Goal: Task Accomplishment & Management: Use online tool/utility

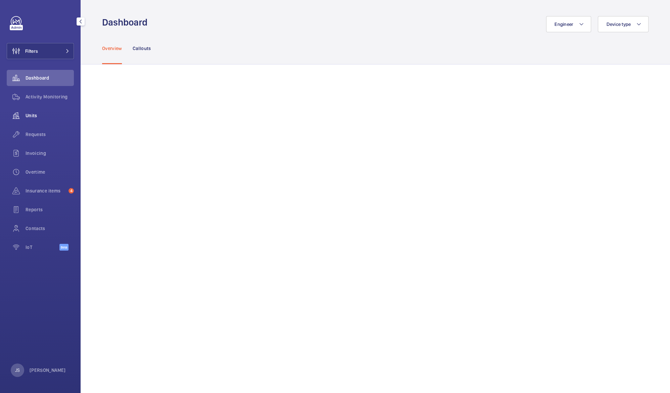
click at [31, 114] on span "Units" at bounding box center [50, 115] width 48 height 7
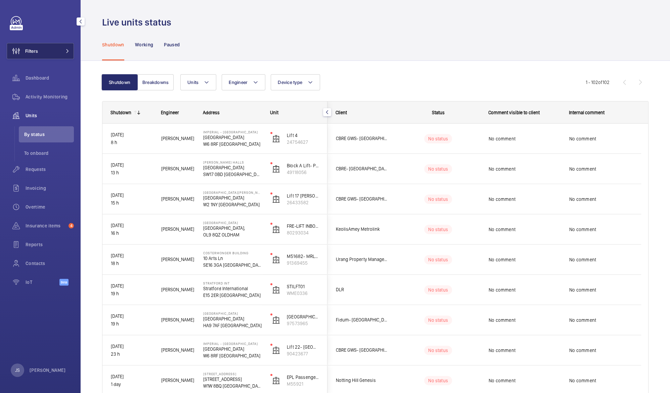
click at [36, 54] on span "Filters" at bounding box center [31, 51] width 13 height 7
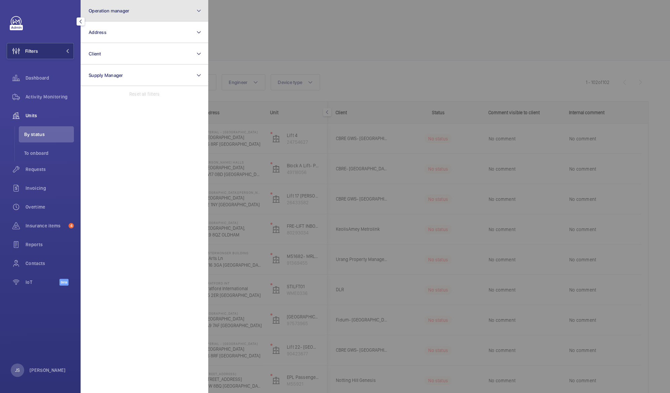
click at [109, 11] on span "Operation manager" at bounding box center [109, 10] width 41 height 5
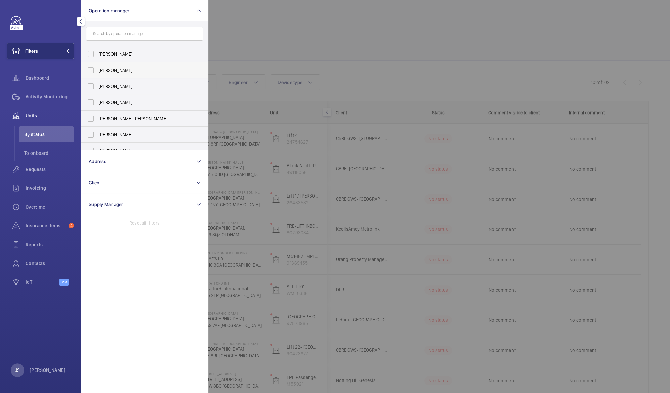
click at [113, 69] on span "[PERSON_NAME]" at bounding box center [145, 70] width 92 height 7
click at [97, 69] on input "[PERSON_NAME]" at bounding box center [90, 69] width 13 height 13
checkbox input "true"
click at [263, 32] on div at bounding box center [543, 196] width 670 height 393
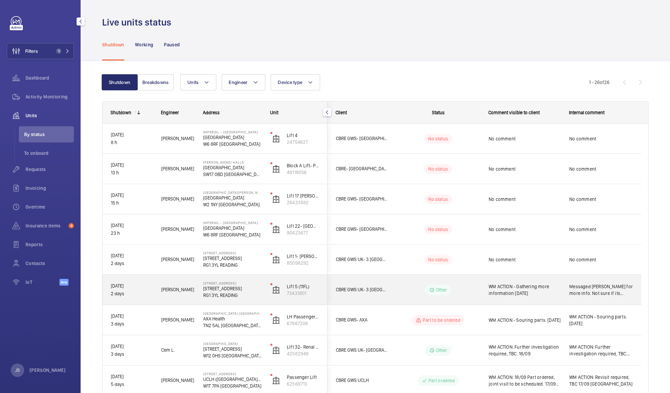
click at [513, 287] on span "WM ACTION - Gathering more information [DATE]" at bounding box center [524, 289] width 72 height 13
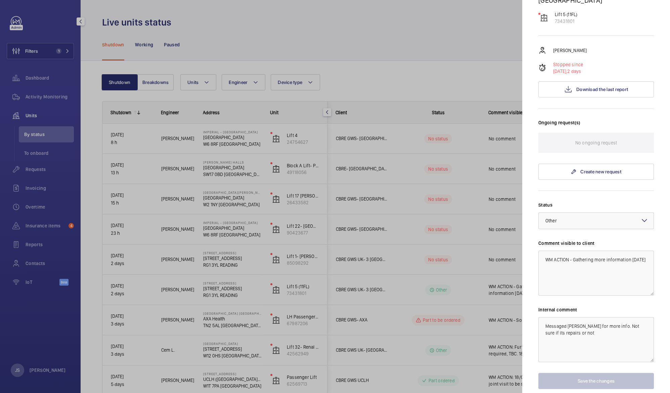
scroll to position [116, 0]
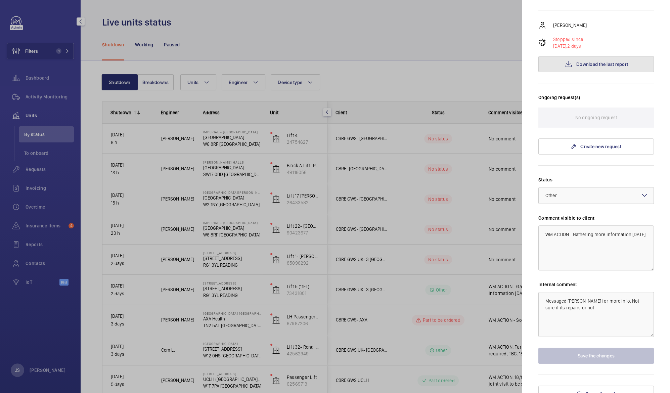
click at [582, 61] on span "Download the last report" at bounding box center [602, 63] width 52 height 5
click at [457, 35] on div at bounding box center [335, 196] width 670 height 393
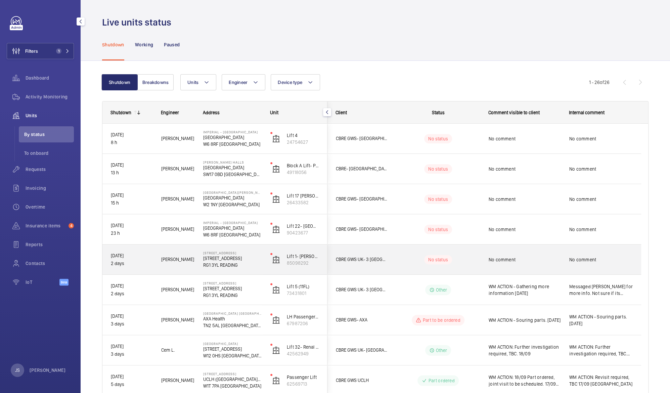
click at [512, 260] on span "No comment" at bounding box center [524, 259] width 72 height 7
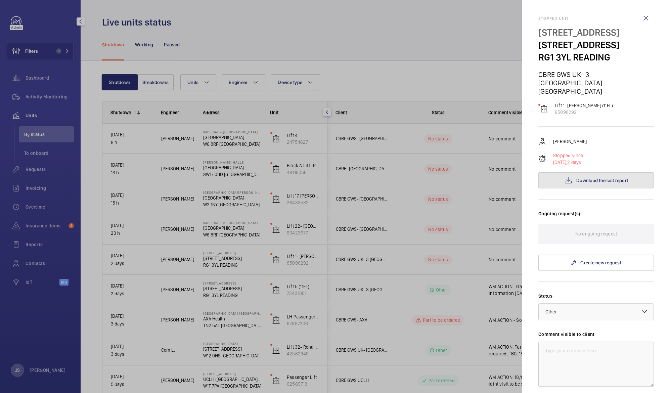
click at [576, 178] on span "Download the last report" at bounding box center [602, 180] width 52 height 5
click at [415, 18] on div at bounding box center [335, 196] width 670 height 393
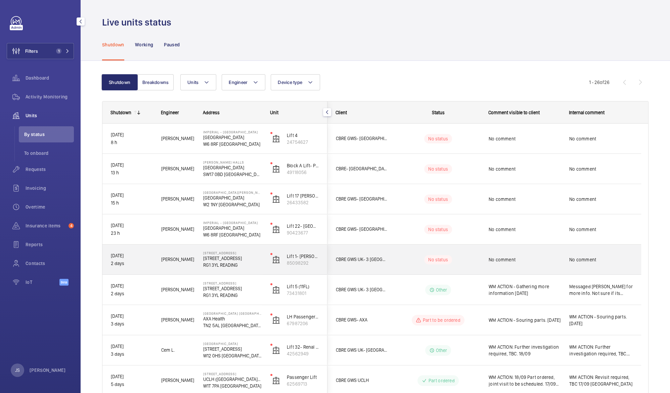
click at [496, 261] on span "No comment" at bounding box center [524, 259] width 72 height 7
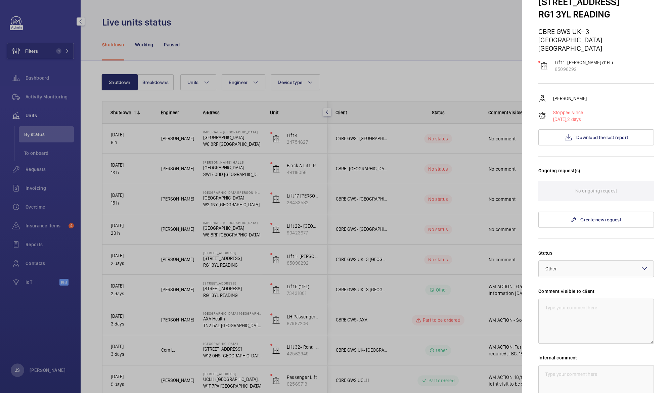
scroll to position [43, 0]
click at [640, 264] on mat-icon at bounding box center [644, 268] width 8 height 8
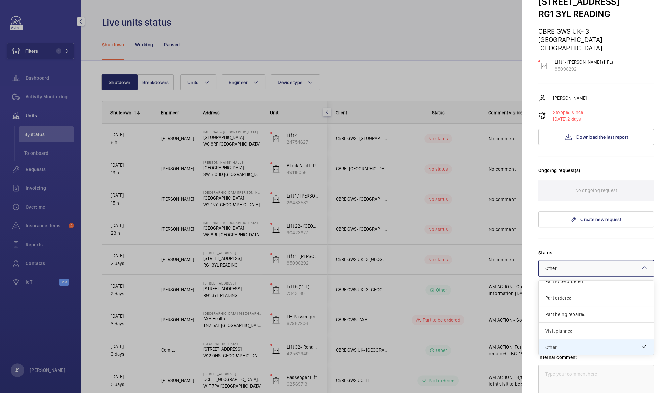
click at [618, 327] on div "Visit planned" at bounding box center [595, 331] width 115 height 16
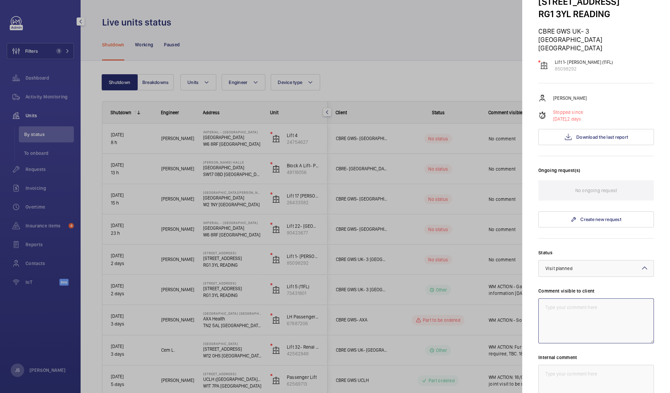
click at [575, 298] on textarea at bounding box center [595, 320] width 115 height 45
click at [589, 134] on span "Download the last report" at bounding box center [602, 136] width 52 height 5
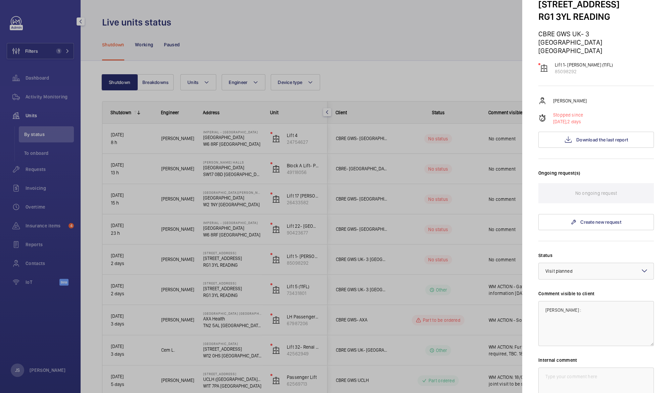
click at [461, 43] on div at bounding box center [335, 196] width 670 height 393
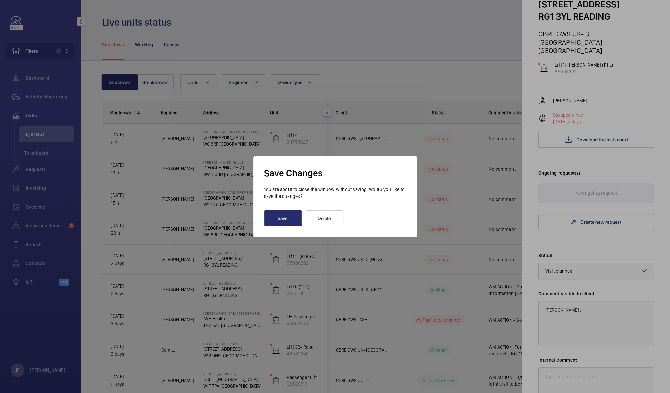
click at [338, 58] on div at bounding box center [335, 196] width 670 height 393
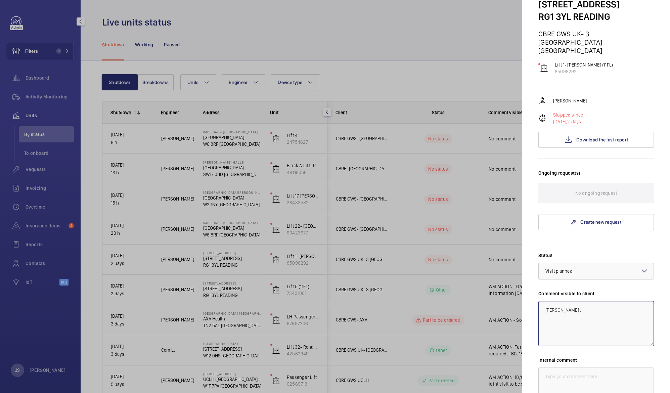
click at [576, 301] on textarea "[PERSON_NAME] :" at bounding box center [595, 323] width 115 height 45
click at [570, 301] on textarea "[PERSON_NAME] : echnician required o roubleshoo furher" at bounding box center [595, 323] width 115 height 45
click at [611, 301] on textarea "[PERSON_NAME] : Technician required o roubleshoo furher" at bounding box center [595, 323] width 115 height 45
click at [545, 310] on textarea "[PERSON_NAME] : Technician required to roubleshoo furher" at bounding box center [595, 323] width 115 height 45
click at [569, 306] on textarea "[PERSON_NAME] : Technician required to troubleshoo furher" at bounding box center [595, 323] width 115 height 45
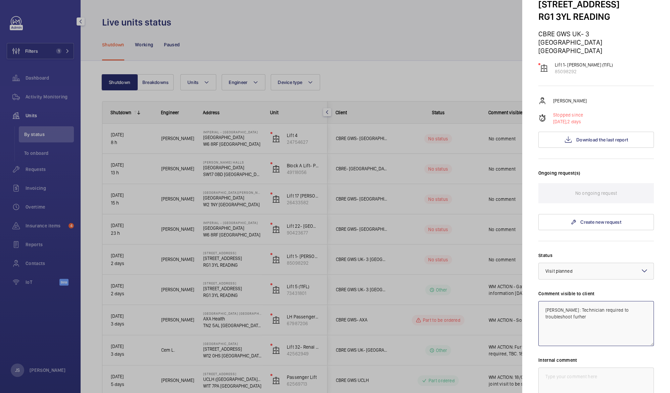
click at [576, 308] on textarea "[PERSON_NAME] : Technician required to troubleshoot furher" at bounding box center [595, 323] width 115 height 45
click at [576, 308] on textarea "[PERSON_NAME] : Technician required to troubleshoot futher" at bounding box center [595, 323] width 115 height 45
click at [559, 333] on textarea "[PERSON_NAME] : Technician required to troubleshoot further" at bounding box center [595, 323] width 115 height 45
drag, startPoint x: 559, startPoint y: 333, endPoint x: 666, endPoint y: 293, distance: 113.4
click at [666, 293] on mat-sidenav "Stopped [STREET_ADDRESS] [GEOGRAPHIC_DATA] GWS [GEOGRAPHIC_DATA]- 3 Forbury Pla…" at bounding box center [596, 196] width 148 height 393
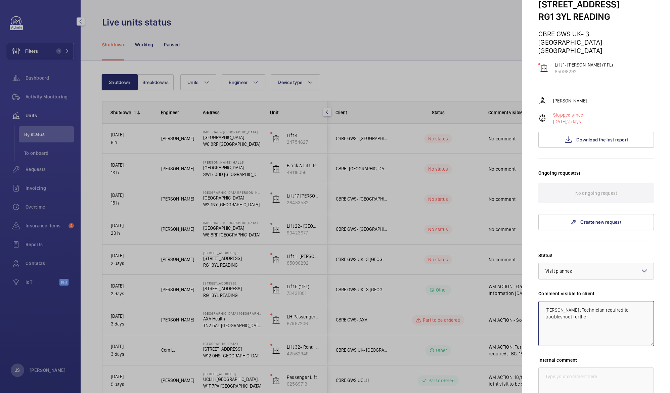
type textarea "[PERSON_NAME] : Technician required to troubleshoot further"
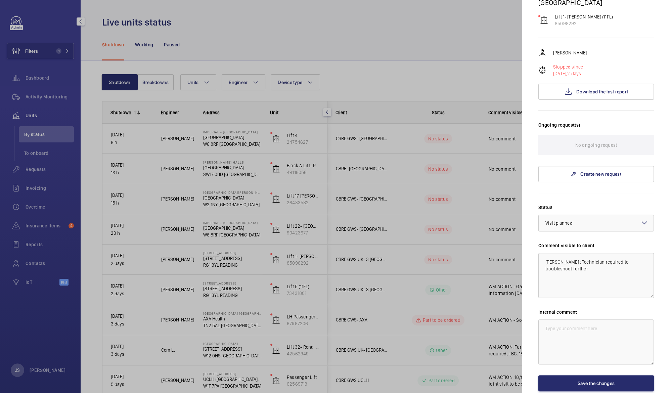
scroll to position [116, 0]
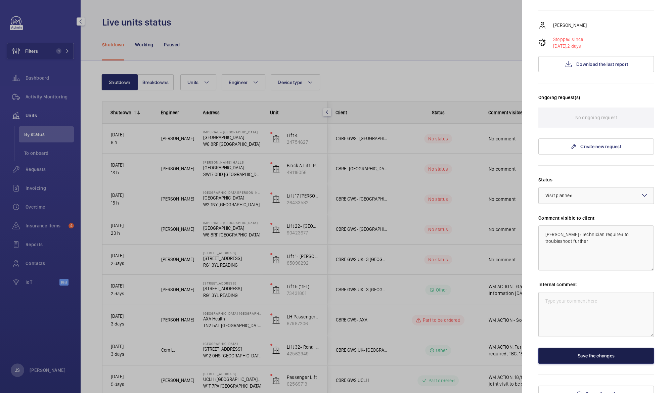
click at [608, 352] on button "Save the changes" at bounding box center [595, 355] width 115 height 16
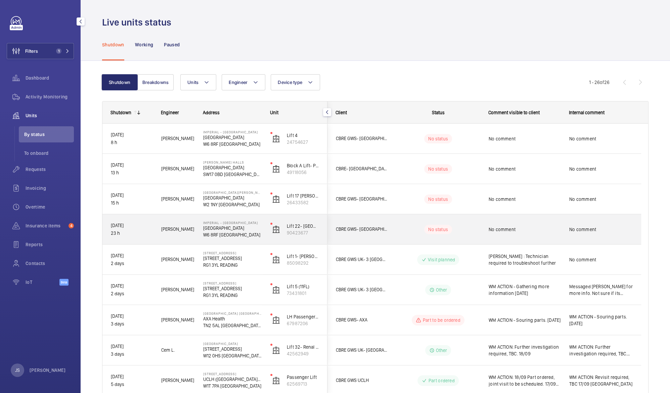
click at [233, 230] on p "[GEOGRAPHIC_DATA]" at bounding box center [232, 228] width 58 height 7
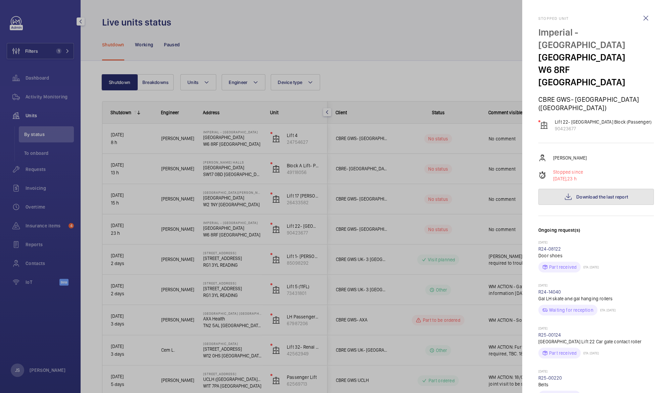
click at [578, 194] on span "Download the last report" at bounding box center [602, 196] width 52 height 5
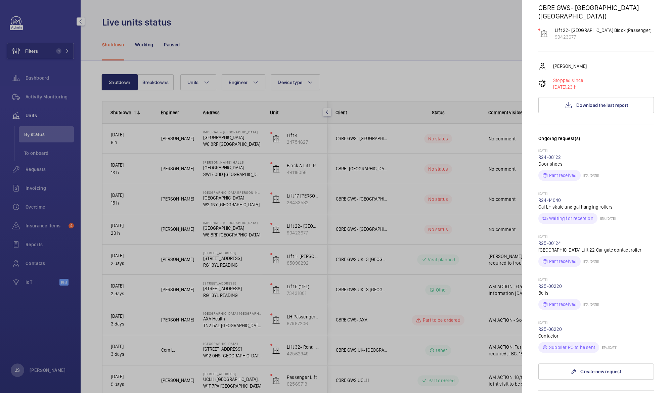
scroll to position [94, 0]
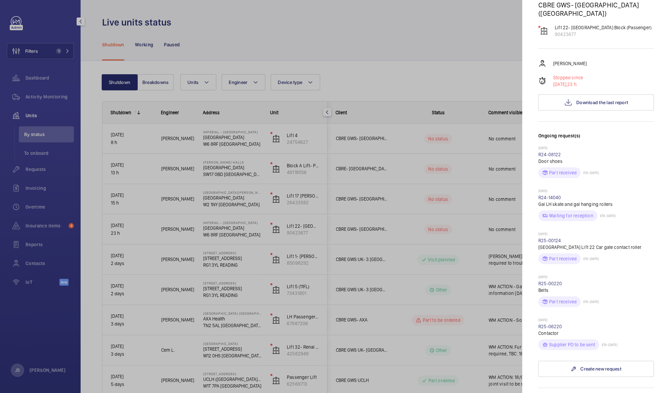
click at [425, 206] on div at bounding box center [335, 196] width 670 height 393
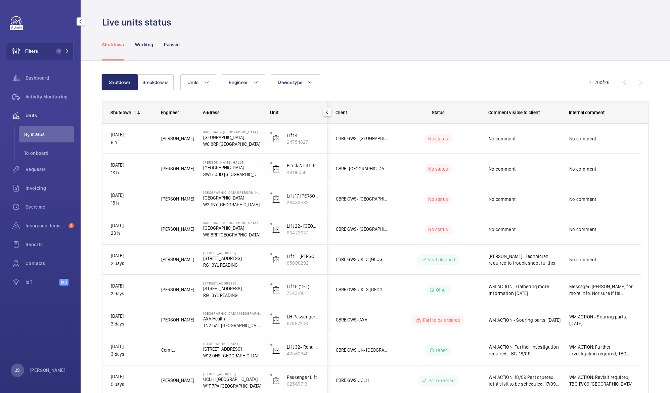
scroll to position [0, 0]
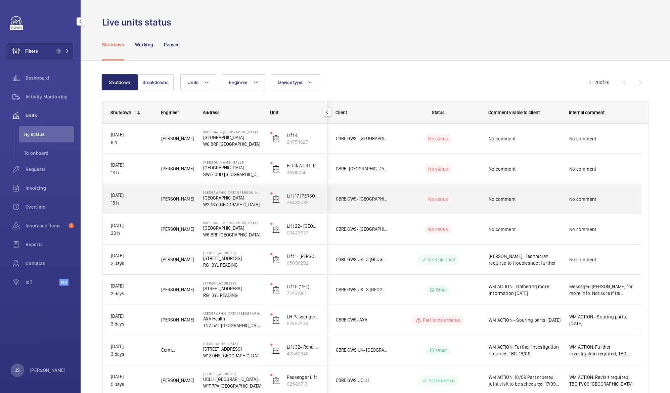
click at [507, 199] on span "No comment" at bounding box center [524, 199] width 72 height 7
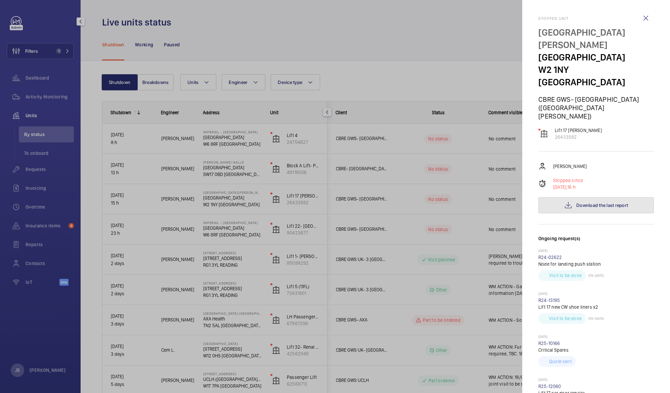
click at [576, 202] on span "Download the last report" at bounding box center [602, 204] width 52 height 5
click at [409, 166] on div at bounding box center [335, 196] width 670 height 393
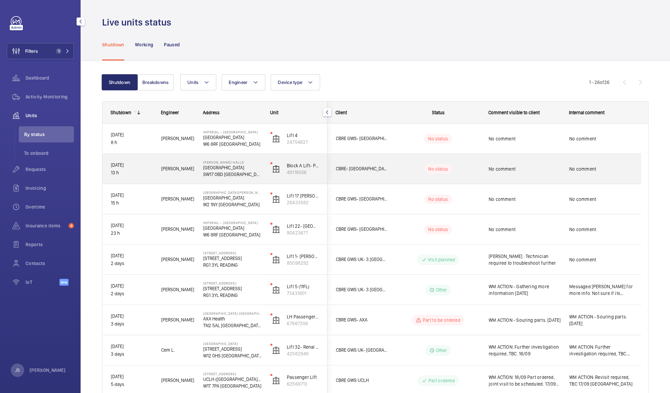
click at [498, 169] on span "No comment" at bounding box center [524, 168] width 72 height 7
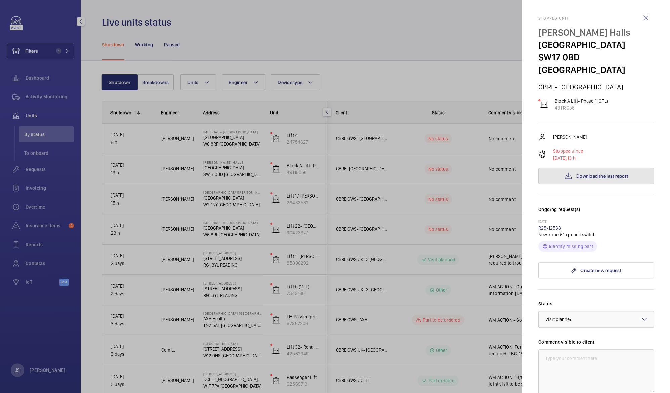
click at [579, 173] on span "Download the last report" at bounding box center [602, 175] width 52 height 5
click at [413, 142] on div at bounding box center [335, 196] width 670 height 393
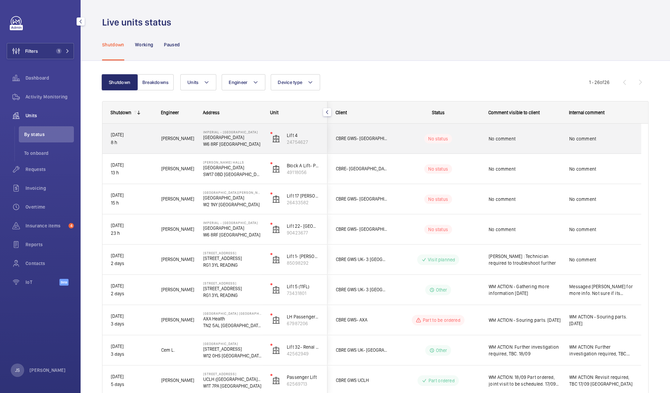
click at [497, 138] on span "No comment" at bounding box center [524, 138] width 72 height 7
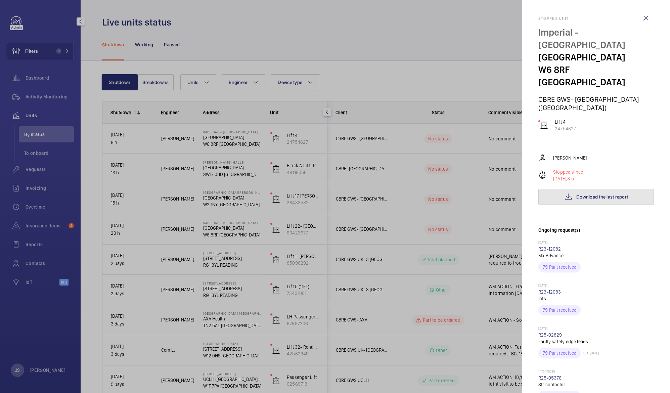
click at [585, 194] on span "Download the last report" at bounding box center [602, 196] width 52 height 5
click at [250, 32] on div at bounding box center [335, 196] width 670 height 393
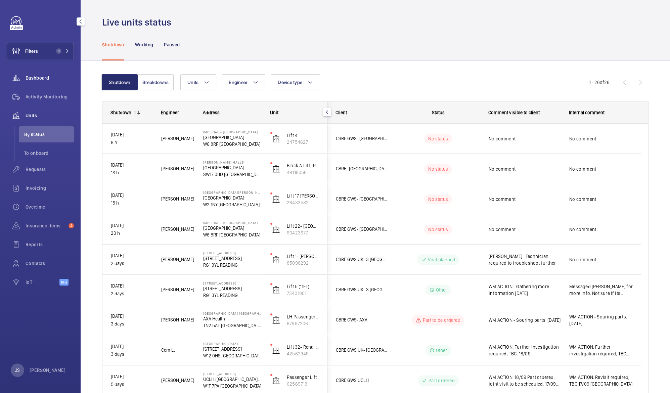
click at [34, 75] on span "Dashboard" at bounding box center [50, 78] width 48 height 7
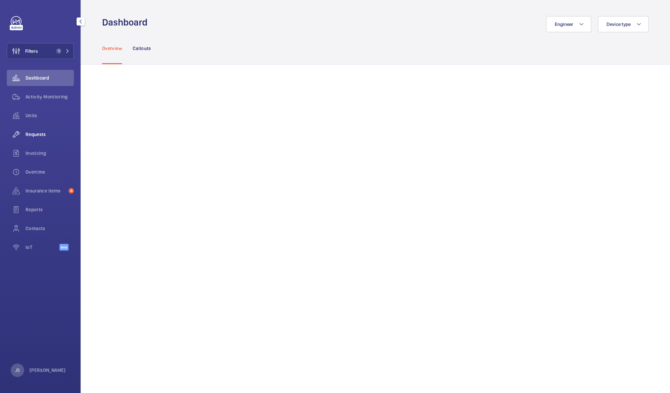
click at [36, 133] on span "Requests" at bounding box center [50, 134] width 48 height 7
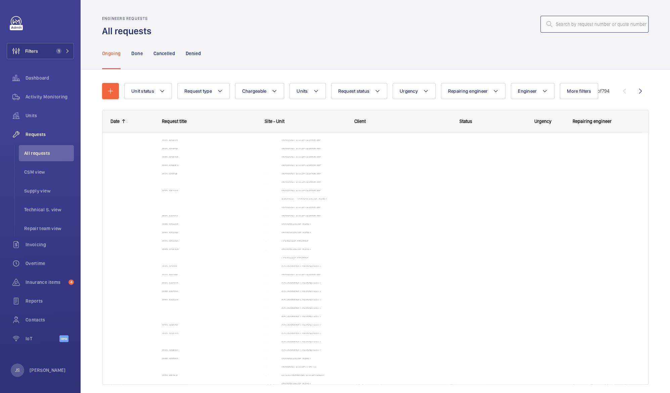
click at [566, 26] on input "text" at bounding box center [594, 24] width 108 height 17
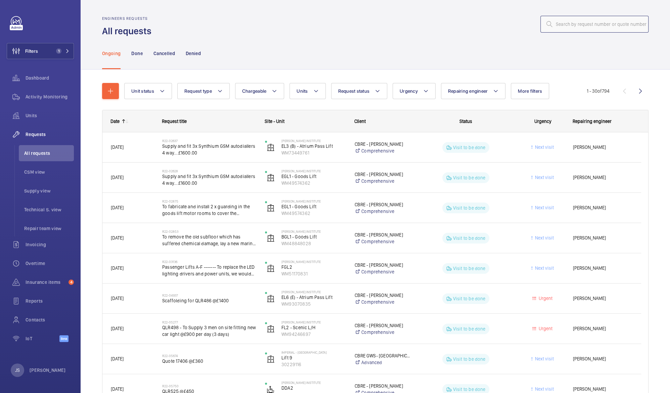
paste input "Before our meeting, just confirming the Items I've got for Kirsty ; Received an…"
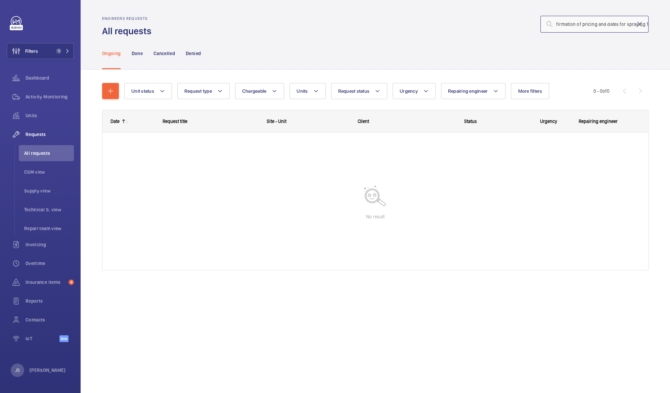
scroll to position [0, 1562]
type input "Before our meeting, just confirming the Items I've got for Kirsty ; Received an…"
click at [639, 23] on mat-icon at bounding box center [639, 24] width 8 height 8
click at [560, 22] on input "we9744" at bounding box center [594, 24] width 108 height 17
type input "we39744"
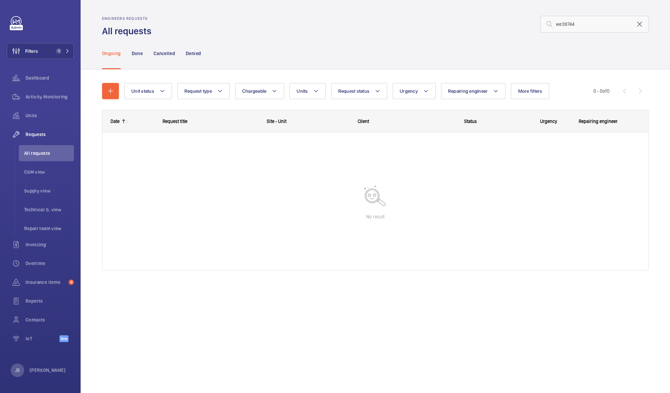
click at [637, 23] on mat-icon at bounding box center [639, 24] width 8 height 8
click at [43, 83] on div "Dashboard" at bounding box center [40, 78] width 67 height 16
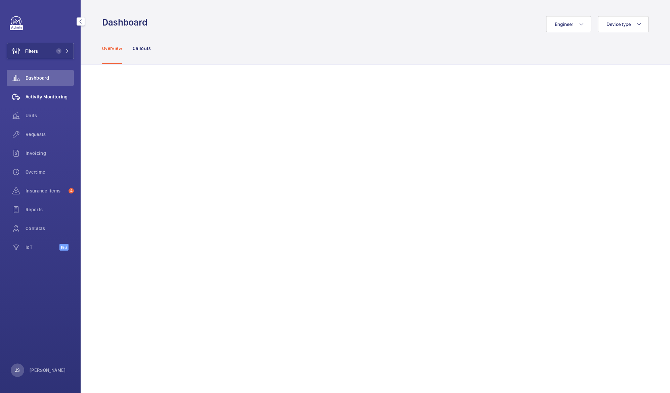
click at [44, 95] on span "Activity Monitoring" at bounding box center [50, 96] width 48 height 7
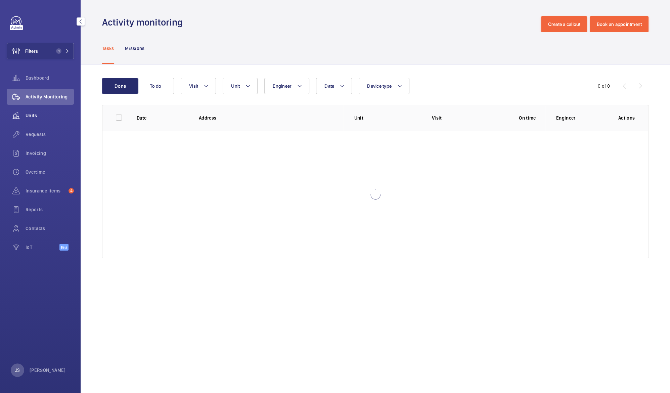
click at [41, 114] on span "Units" at bounding box center [50, 115] width 48 height 7
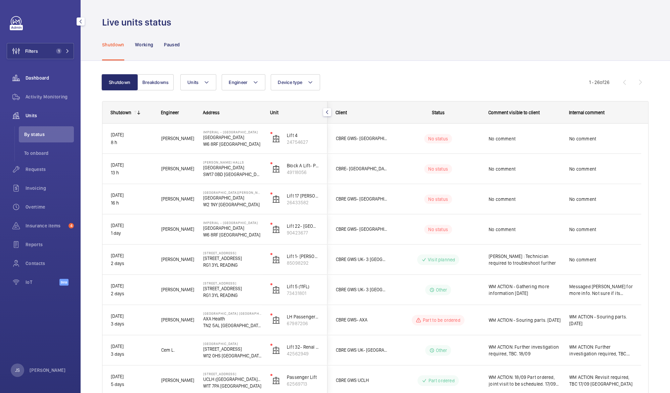
click at [52, 79] on span "Dashboard" at bounding box center [50, 78] width 48 height 7
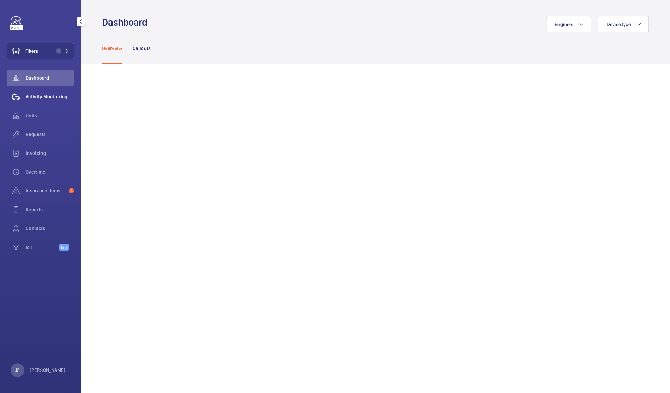
click at [56, 97] on span "Activity Monitoring" at bounding box center [50, 96] width 48 height 7
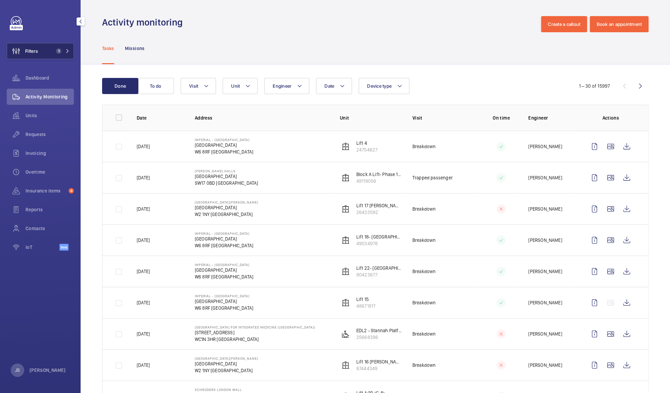
click at [43, 49] on button "Filters 1" at bounding box center [40, 51] width 67 height 16
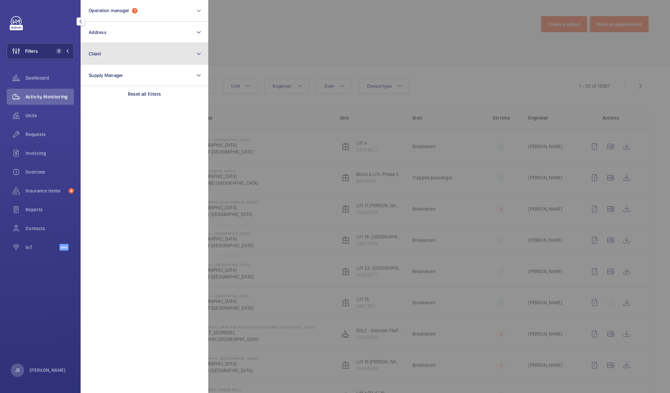
click at [95, 51] on span "Client" at bounding box center [95, 53] width 12 height 5
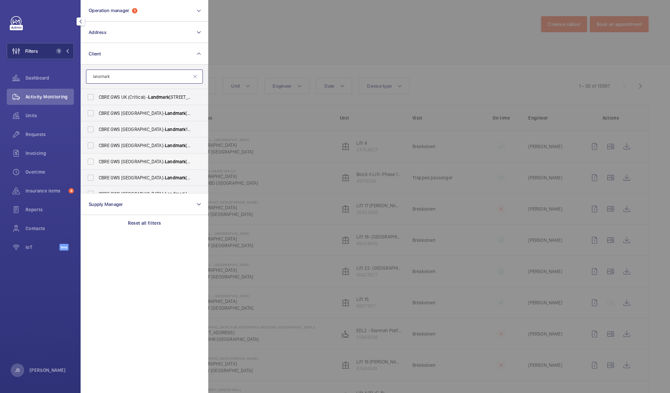
type input "landmark"
click at [165, 161] on span "Landmark" at bounding box center [175, 161] width 21 height 5
click at [97, 161] on input "CBRE GWS [GEOGRAPHIC_DATA]- Landmark [STREET_ADDRESS][PERSON_NAME]" at bounding box center [90, 161] width 13 height 13
checkbox input "true"
click at [301, 19] on div at bounding box center [543, 196] width 670 height 393
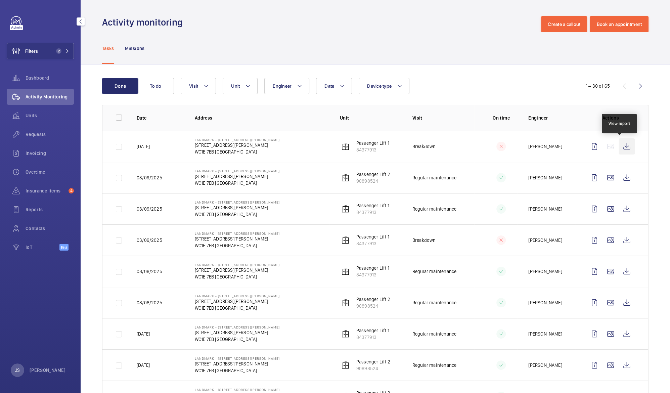
click at [619, 148] on wm-front-icon-button at bounding box center [626, 146] width 16 height 16
click at [618, 180] on wm-front-icon-button at bounding box center [626, 177] width 16 height 16
